Goal: Transaction & Acquisition: Purchase product/service

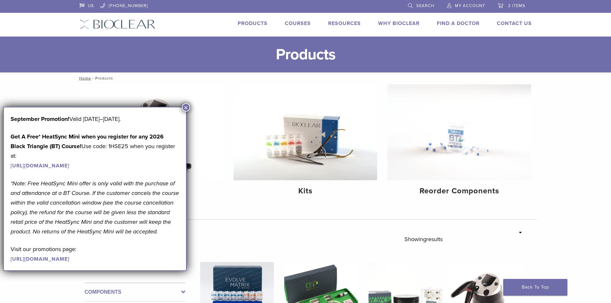
click at [475, 4] on span "My Account" at bounding box center [470, 5] width 30 height 5
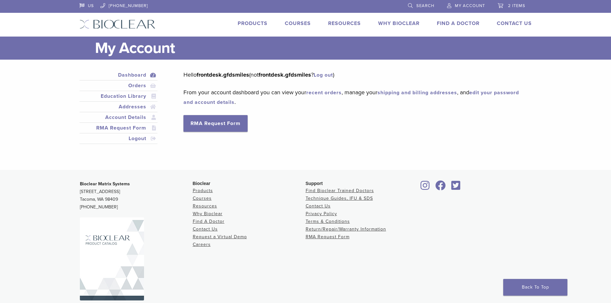
click at [513, 4] on span "2 items" at bounding box center [516, 5] width 17 height 5
click at [509, 5] on span "2 items" at bounding box center [516, 5] width 17 height 5
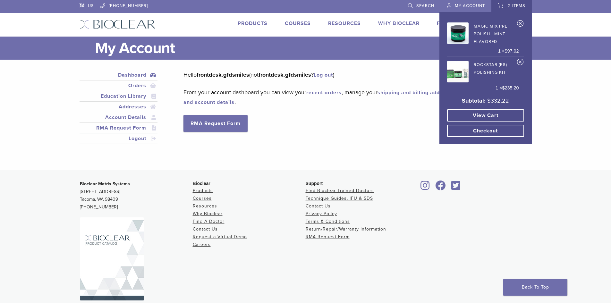
click at [495, 114] on link "View cart" at bounding box center [485, 115] width 77 height 12
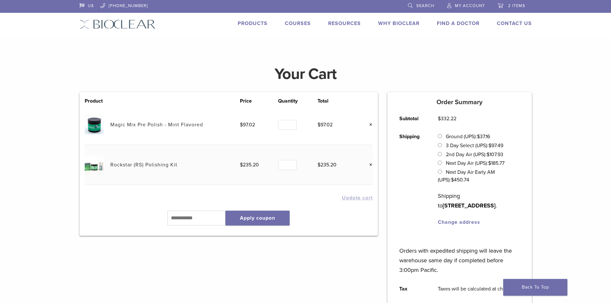
scroll to position [192, 0]
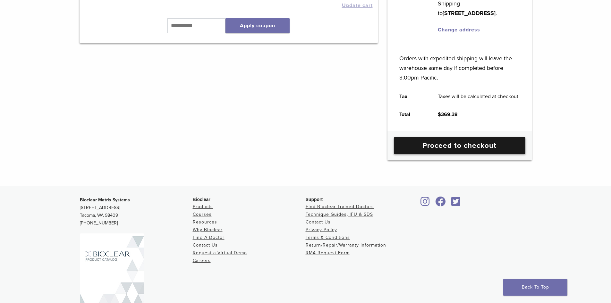
click at [495, 145] on link "Proceed to checkout" at bounding box center [459, 145] width 131 height 17
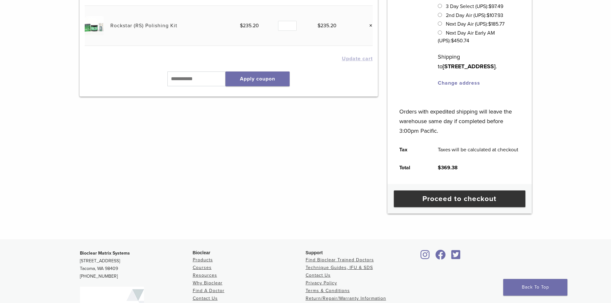
scroll to position [0, 0]
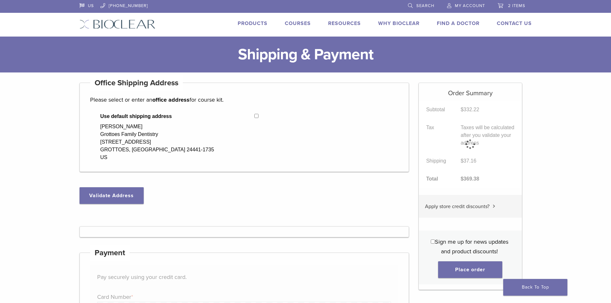
select select "**"
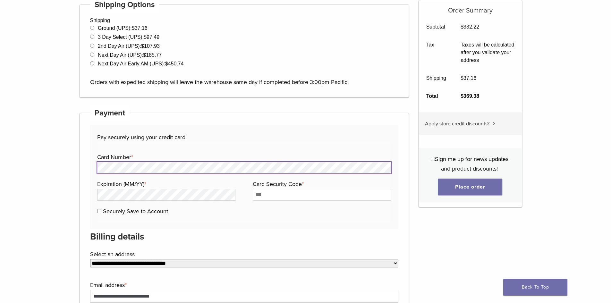
scroll to position [224, 0]
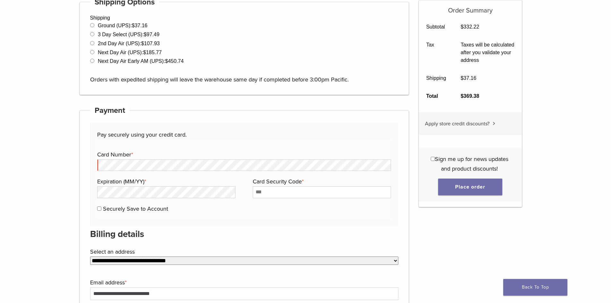
click at [482, 119] on h3 "Apply store credit discounts?" at bounding box center [470, 123] width 103 height 22
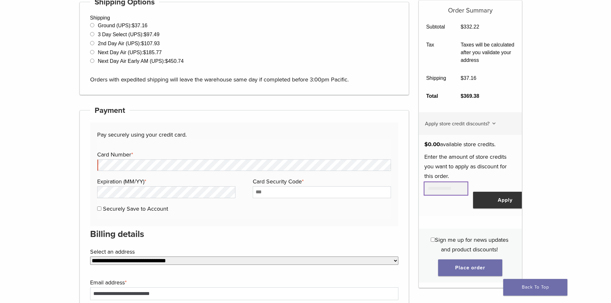
click at [448, 189] on input "text" at bounding box center [445, 188] width 43 height 13
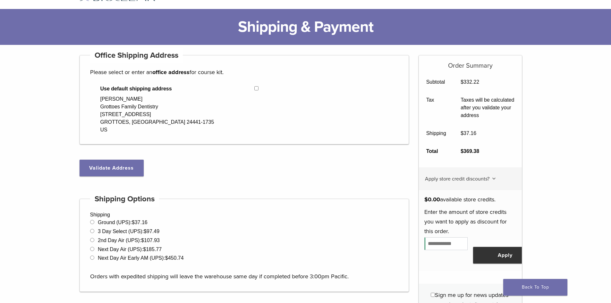
scroll to position [0, 0]
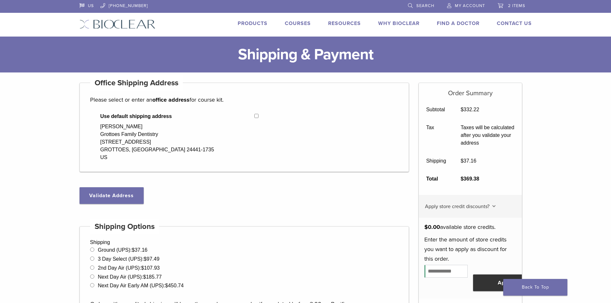
click at [509, 4] on span "2 items" at bounding box center [516, 5] width 17 height 5
click at [476, 6] on span "My Account" at bounding box center [470, 5] width 30 height 5
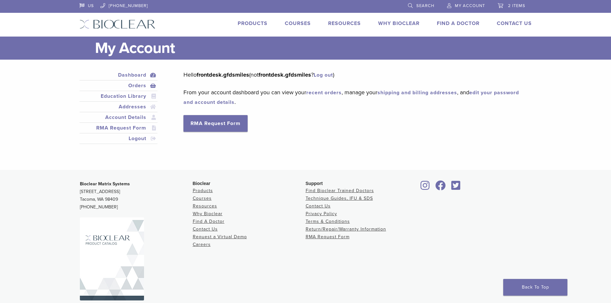
click at [136, 83] on link "Orders" at bounding box center [119, 86] width 76 height 8
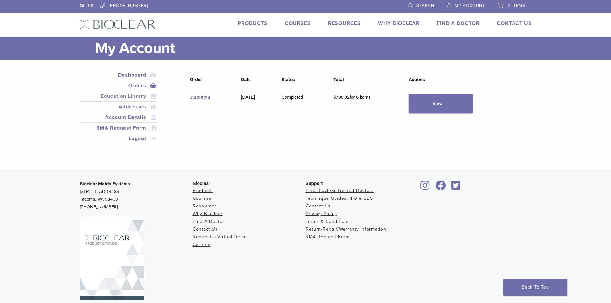
click at [516, 3] on span "2 items" at bounding box center [516, 5] width 17 height 5
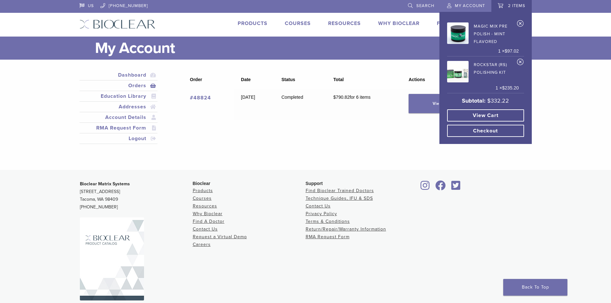
click at [503, 111] on link "View cart" at bounding box center [485, 115] width 77 height 12
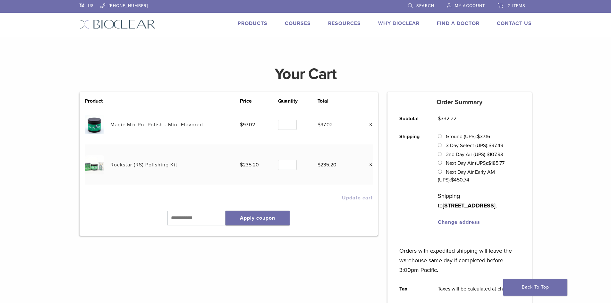
scroll to position [160, 0]
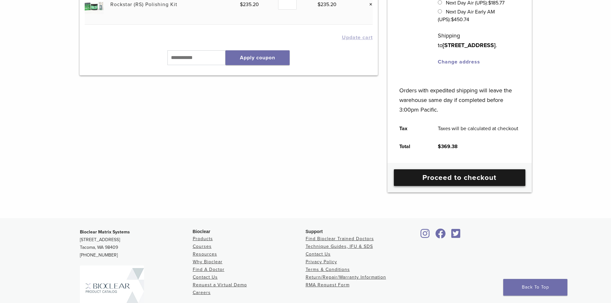
click at [475, 181] on link "Proceed to checkout" at bounding box center [459, 177] width 131 height 17
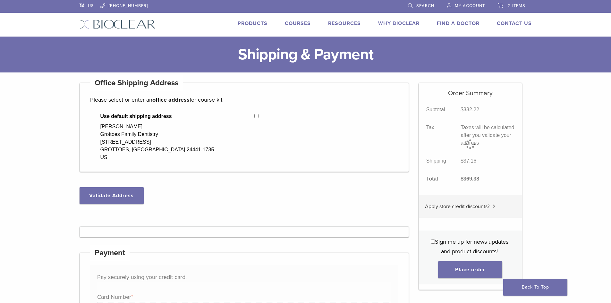
select select "**"
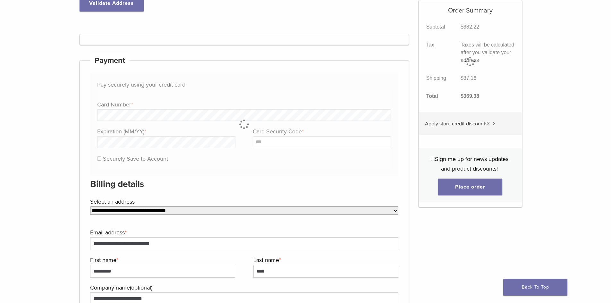
scroll to position [192, 0]
click at [152, 115] on div at bounding box center [244, 124] width 308 height 104
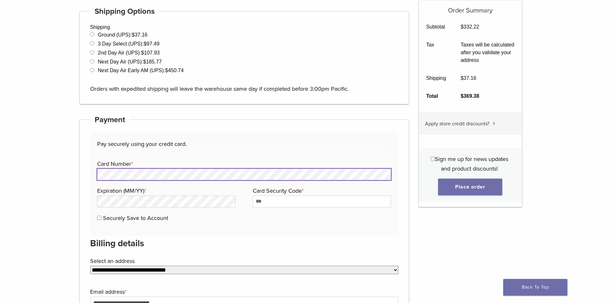
scroll to position [224, 0]
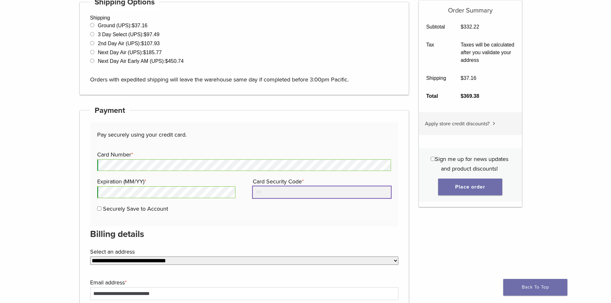
click at [296, 188] on input "Card Security Code *" at bounding box center [322, 192] width 138 height 12
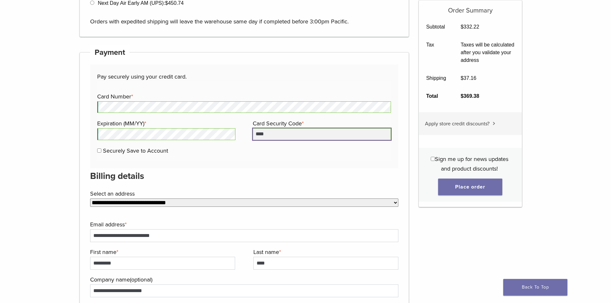
scroll to position [192, 0]
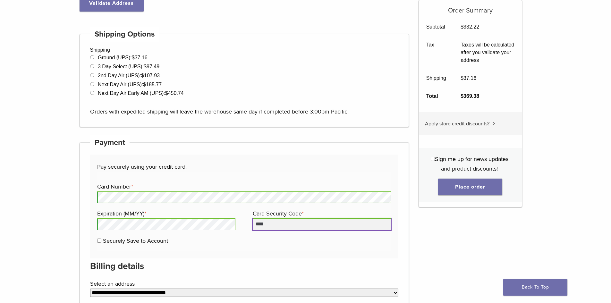
type input "****"
click at [123, 240] on label "Securely Save to Account" at bounding box center [135, 240] width 65 height 7
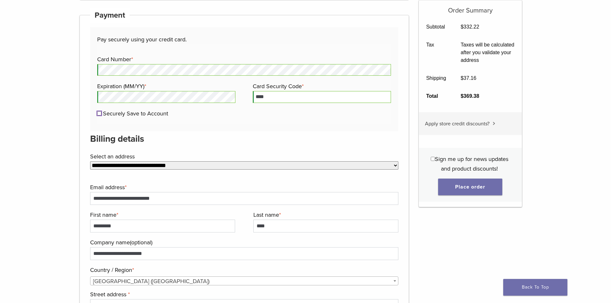
scroll to position [321, 0]
click at [181, 164] on select "**********" at bounding box center [244, 164] width 308 height 8
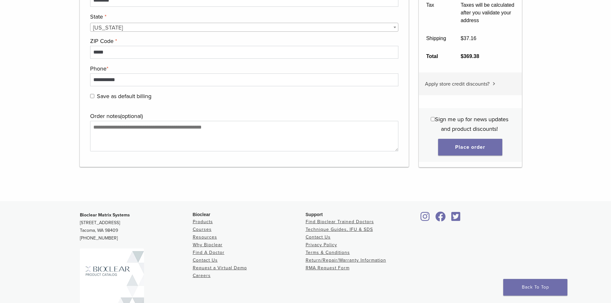
scroll to position [673, 0]
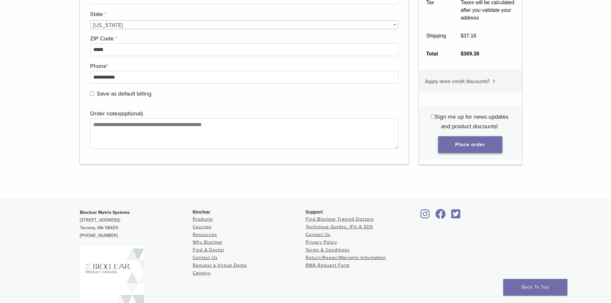
click at [459, 150] on button "Place order" at bounding box center [470, 144] width 64 height 17
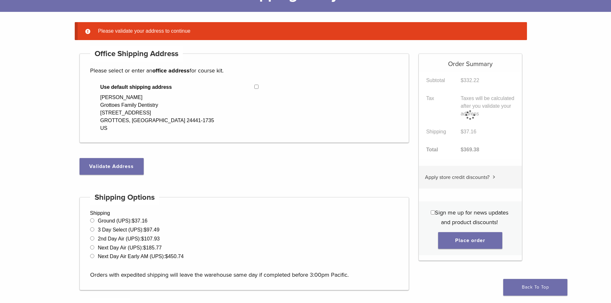
scroll to position [51, 0]
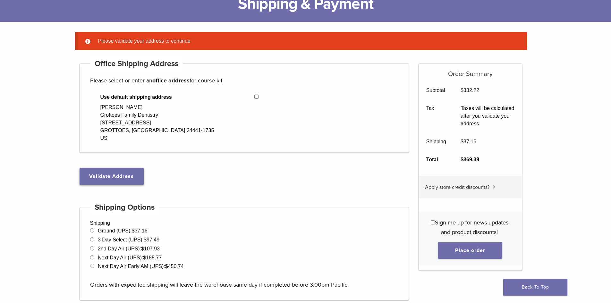
click at [118, 172] on button "Validate Address" at bounding box center [112, 176] width 64 height 17
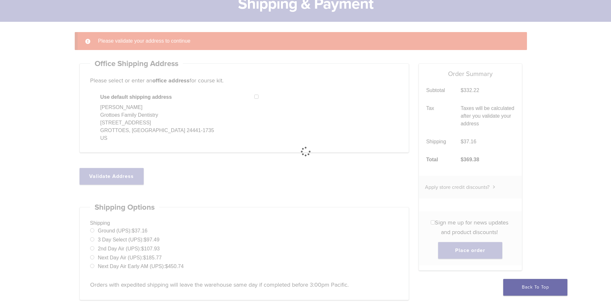
select select "**"
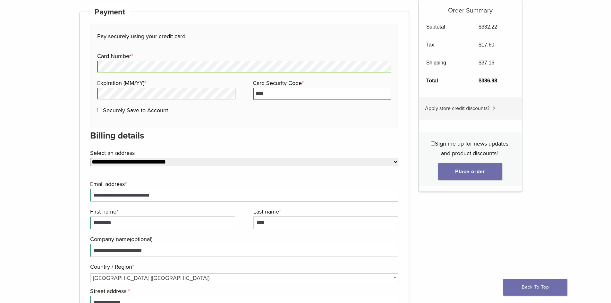
scroll to position [339, 0]
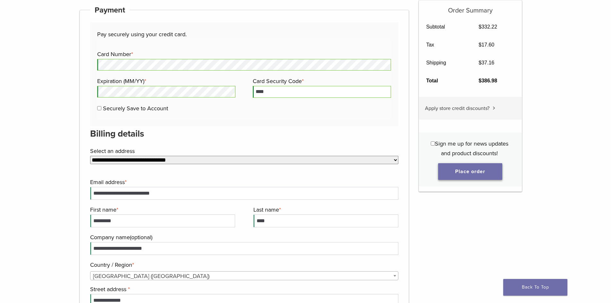
click at [455, 163] on button "Place order" at bounding box center [470, 171] width 64 height 17
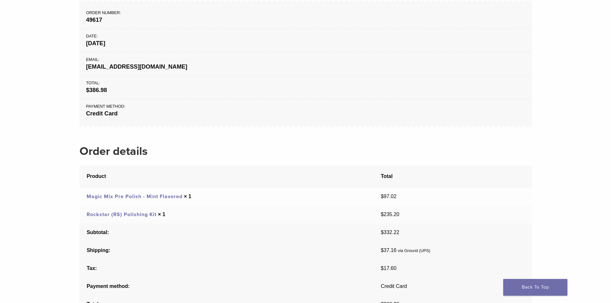
scroll to position [96, 0]
